Goal: Complete application form

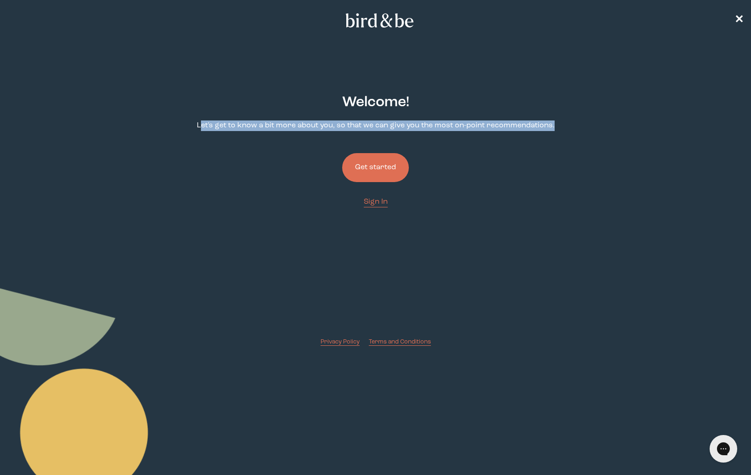
drag, startPoint x: 201, startPoint y: 125, endPoint x: 501, endPoint y: 135, distance: 299.6
click at [501, 135] on div "Welcome ! Let's get to know a bit more about you, so that we can give you the m…" at bounding box center [375, 213] width 361 height 266
copy p "et's get to know a bit more about you, so that we can give you the most on-poin…"
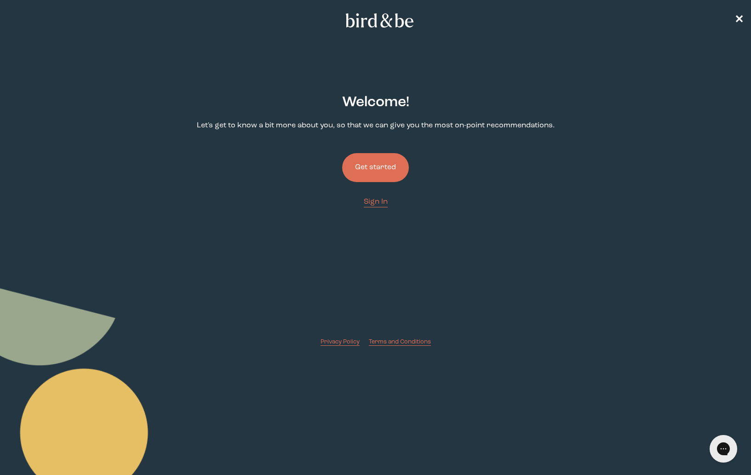
click at [196, 122] on div "Welcome ! Let's get to know a bit more about you, so that we can give you the m…" at bounding box center [375, 213] width 361 height 266
drag, startPoint x: 194, startPoint y: 123, endPoint x: 515, endPoint y: 111, distance: 321.3
click at [515, 111] on form "Welcome ! Let's get to know a bit more about you, so that we can give you the m…" at bounding box center [376, 213] width 376 height 281
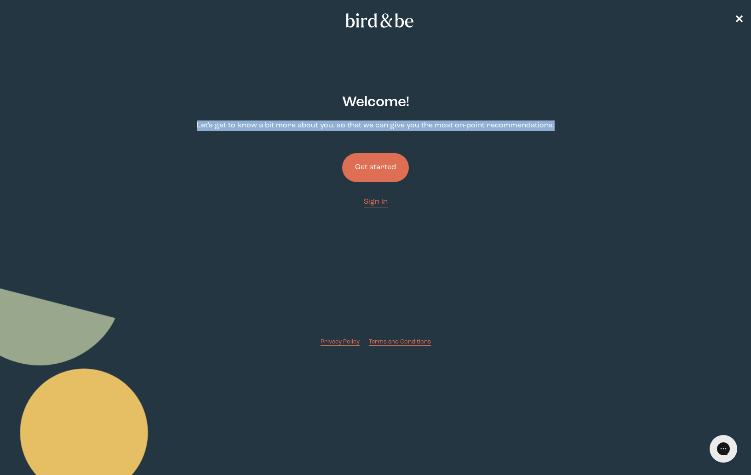
drag, startPoint x: 539, startPoint y: 130, endPoint x: 200, endPoint y: 123, distance: 339.1
click at [200, 123] on form "Welcome ! Let's get to know a bit more about you, so that we can give you the m…" at bounding box center [376, 213] width 376 height 281
copy p "Let's get to know a bit more about you, so that we can give you the most on-poi…"
drag, startPoint x: 200, startPoint y: 125, endPoint x: 568, endPoint y: 129, distance: 368.0
click at [568, 129] on main "Welcome ! Let's get to know a bit more about you, so that we can give you the m…" at bounding box center [375, 213] width 751 height 281
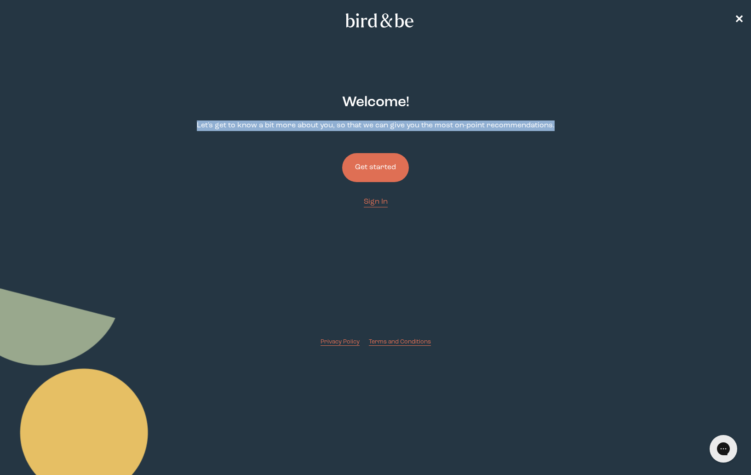
copy p "Let's get to know a bit more about you, so that we can give you the most on-poi…"
